Goal: Navigation & Orientation: Find specific page/section

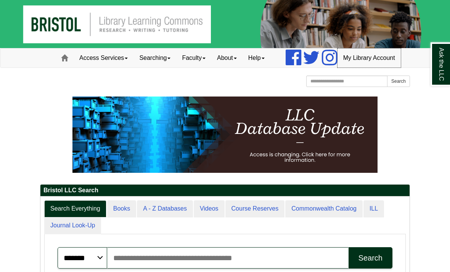
click at [368, 67] on link "My Library Account" at bounding box center [368, 57] width 63 height 19
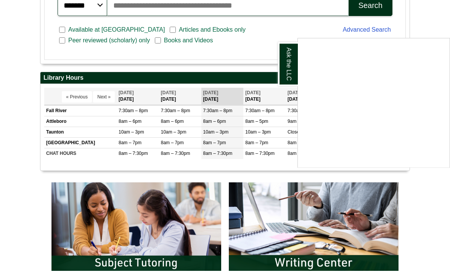
scroll to position [252, 0]
click at [439, 237] on div "Ask the LLC" at bounding box center [225, 136] width 450 height 272
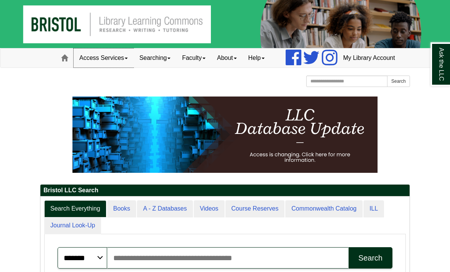
click at [93, 67] on link "Access Services" at bounding box center [104, 57] width 60 height 19
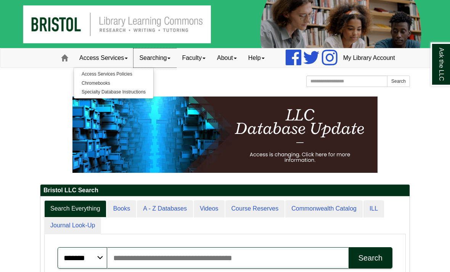
click at [145, 67] on link "Searching" at bounding box center [154, 57] width 43 height 19
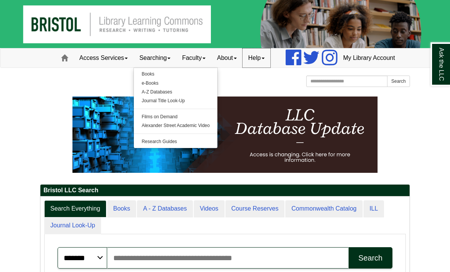
click at [245, 67] on link "Help" at bounding box center [256, 57] width 28 height 19
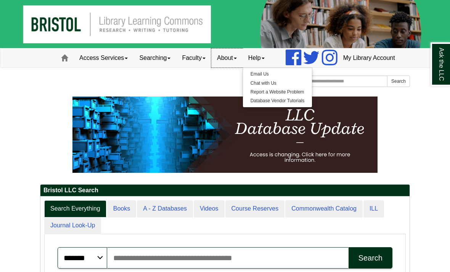
click at [211, 67] on link "About" at bounding box center [226, 57] width 31 height 19
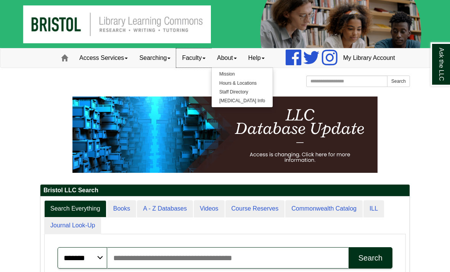
click at [179, 67] on link "Faculty" at bounding box center [193, 57] width 35 height 19
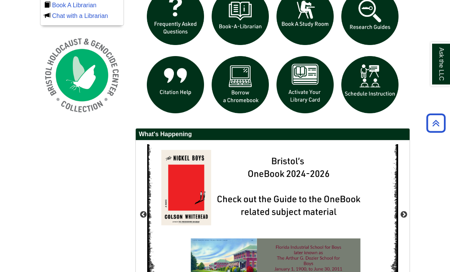
scroll to position [553, 0]
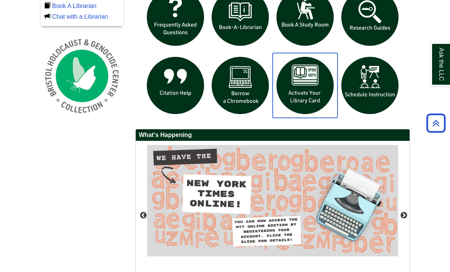
click at [313, 111] on img "slideshow" at bounding box center [304, 85] width 65 height 65
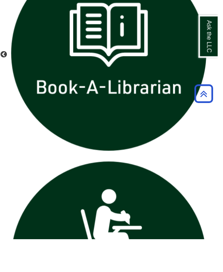
scroll to position [1116, 0]
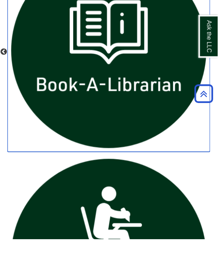
click at [150, 107] on img at bounding box center [112, 79] width 208 height 208
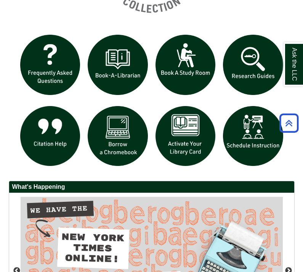
scroll to position [695, 0]
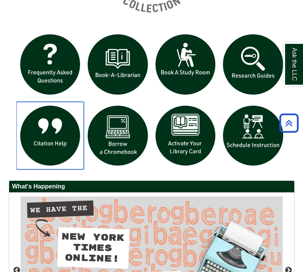
click at [47, 131] on img at bounding box center [50, 136] width 68 height 68
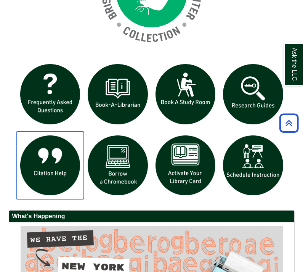
scroll to position [666, 0]
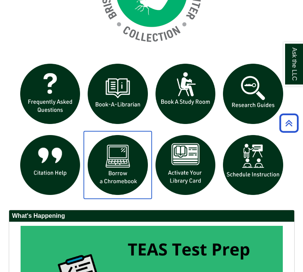
click at [106, 170] on img at bounding box center [118, 165] width 68 height 68
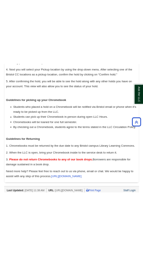
scroll to position [972, 0]
